Goal: Task Accomplishment & Management: Use online tool/utility

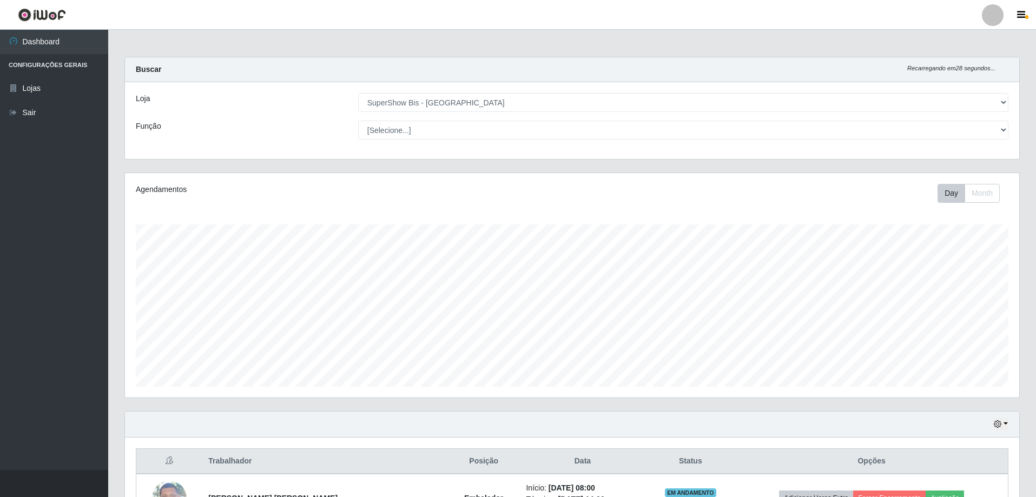
select select "59"
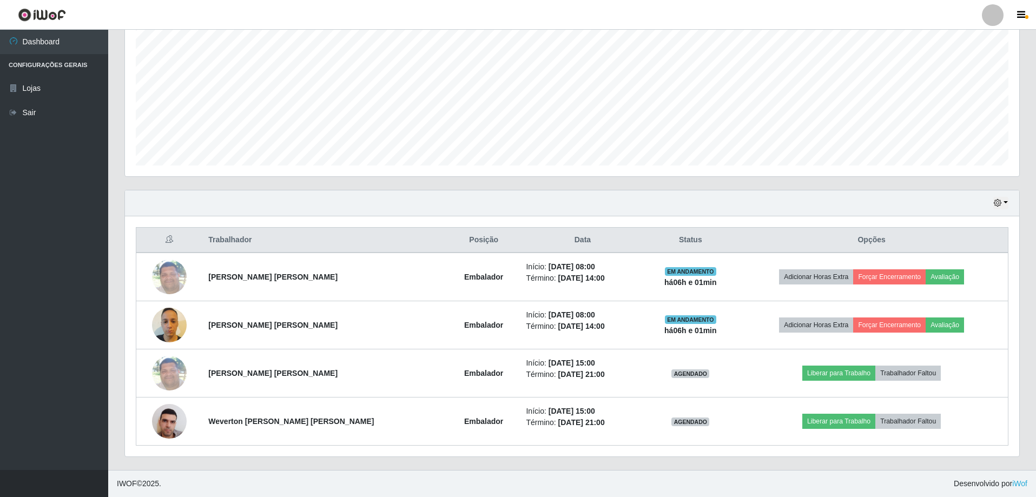
scroll to position [225, 894]
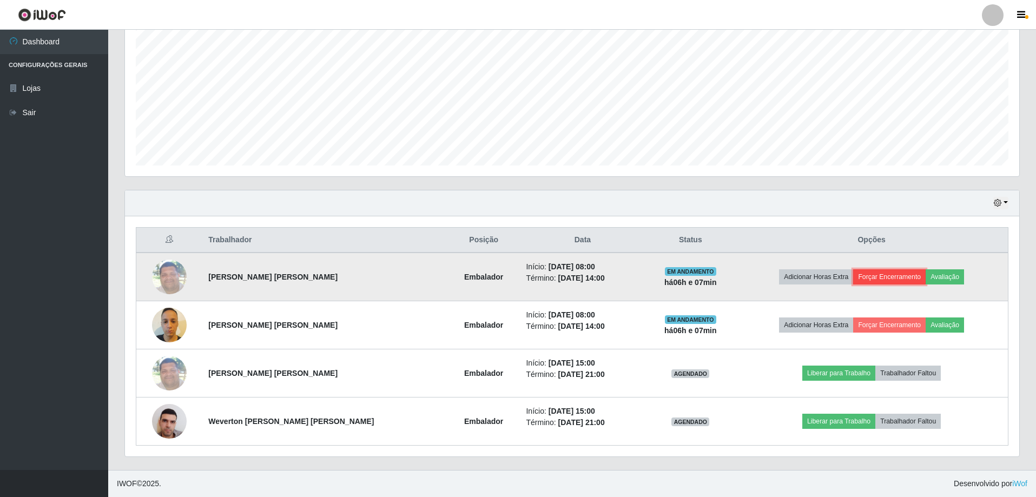
click at [887, 277] on button "Forçar Encerramento" at bounding box center [889, 276] width 73 height 15
click at [882, 274] on button "Forçar Encerramento" at bounding box center [889, 276] width 73 height 15
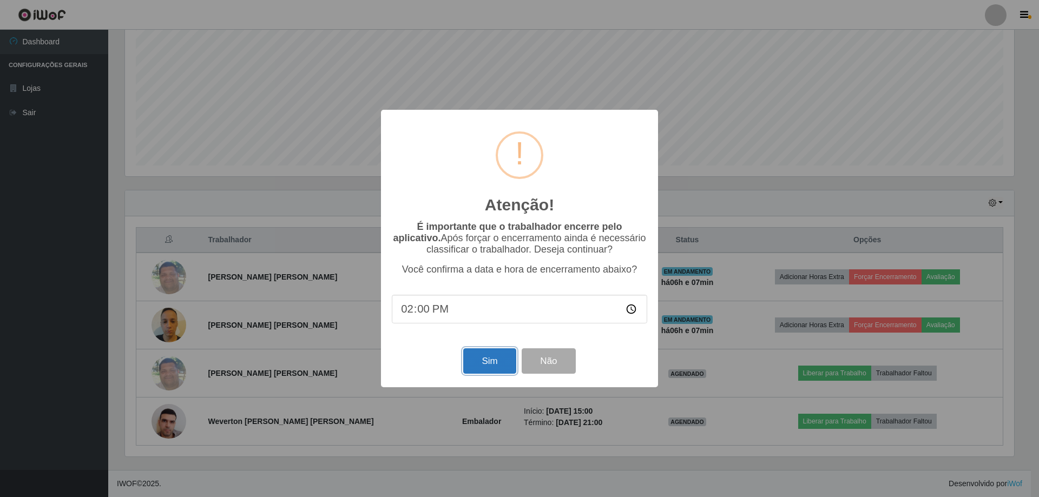
click at [502, 367] on button "Sim" at bounding box center [489, 360] width 52 height 25
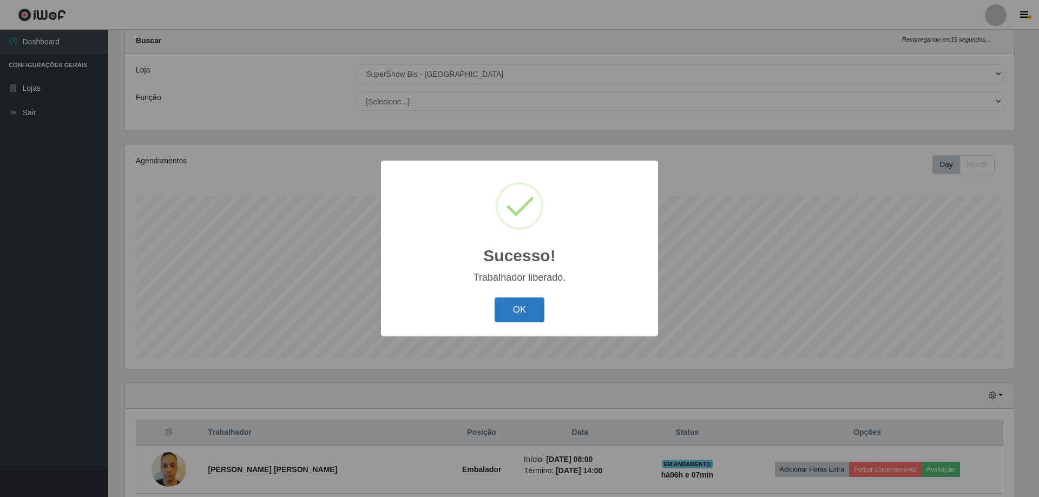
click at [522, 309] on button "OK" at bounding box center [520, 310] width 50 height 25
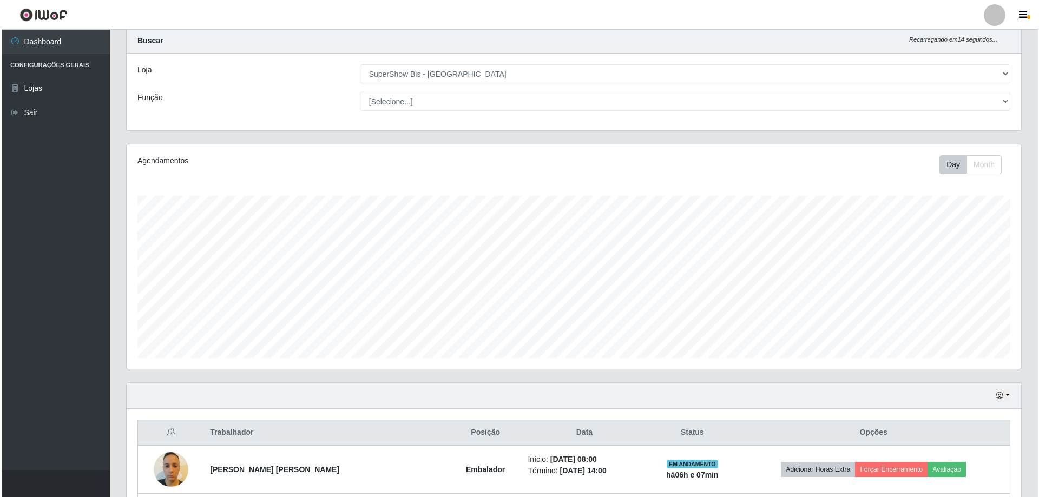
scroll to position [137, 0]
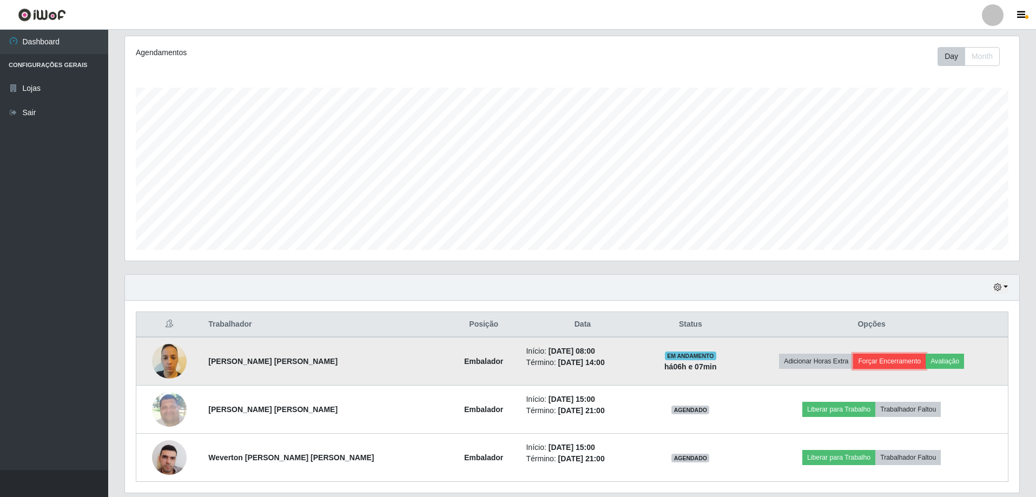
click at [878, 360] on button "Forçar Encerramento" at bounding box center [889, 361] width 73 height 15
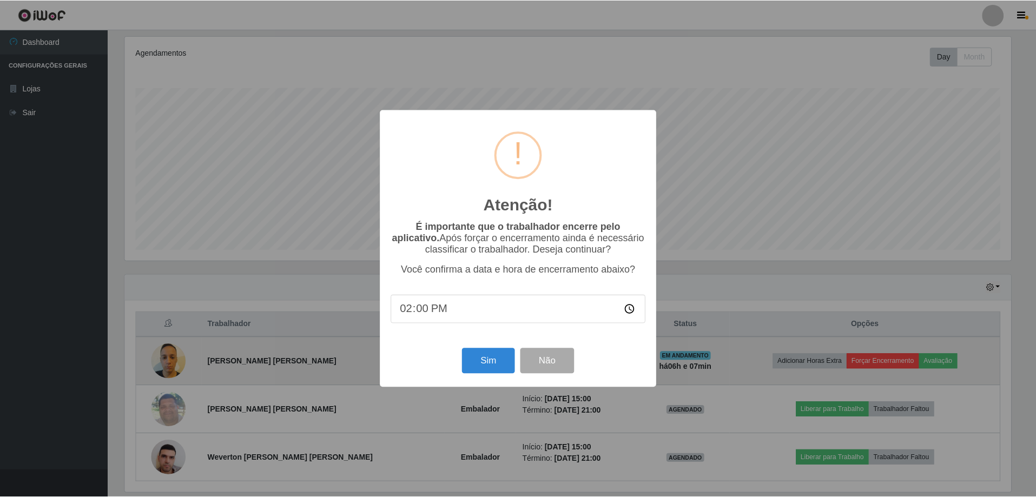
scroll to position [225, 889]
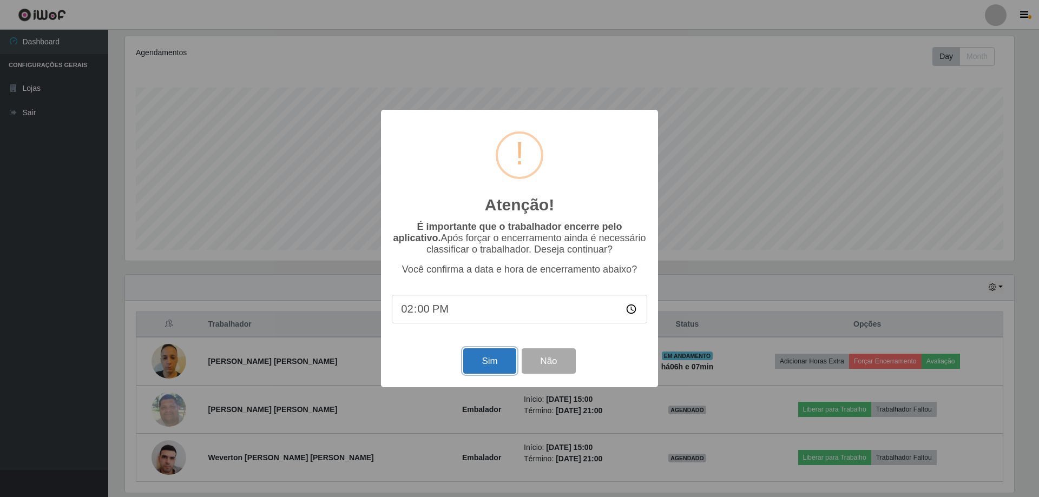
click at [501, 367] on button "Sim" at bounding box center [489, 360] width 52 height 25
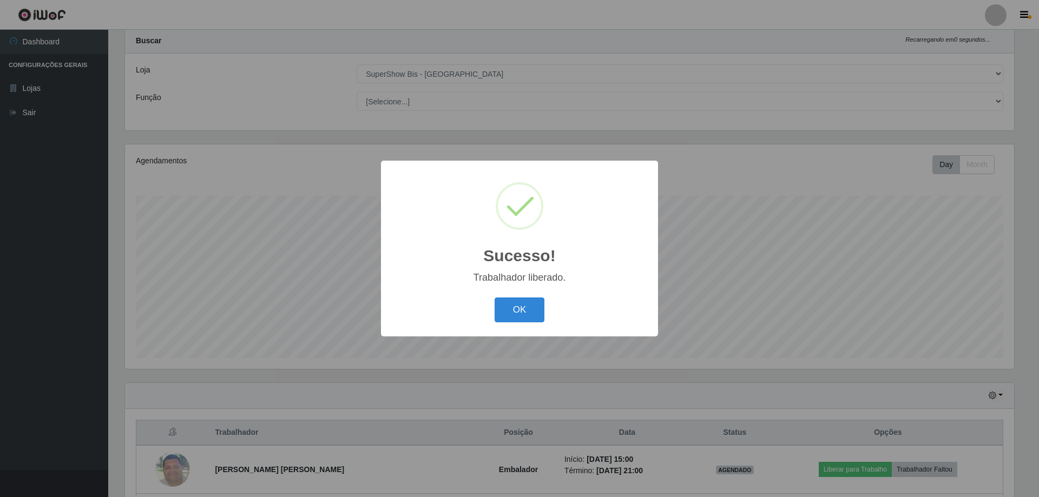
click at [495, 298] on button "OK" at bounding box center [520, 310] width 50 height 25
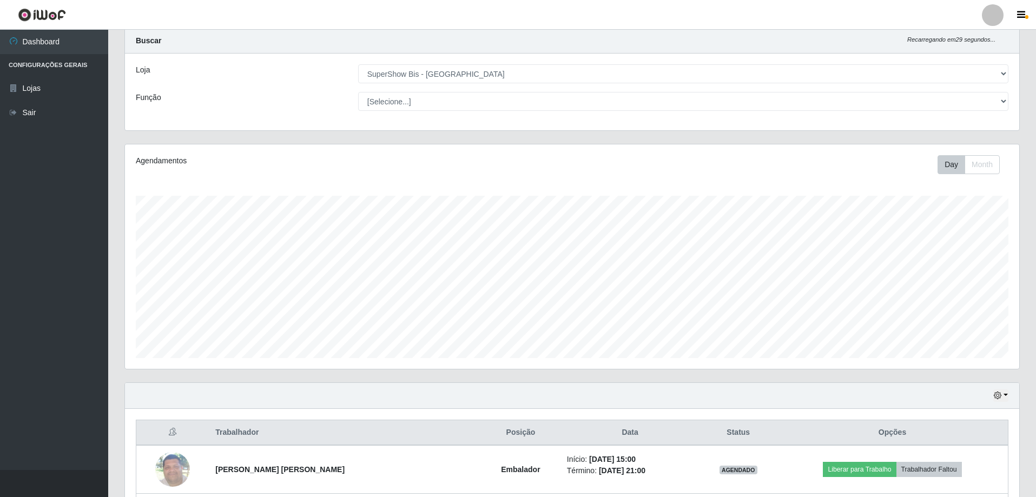
scroll to position [125, 0]
